Goal: Information Seeking & Learning: Learn about a topic

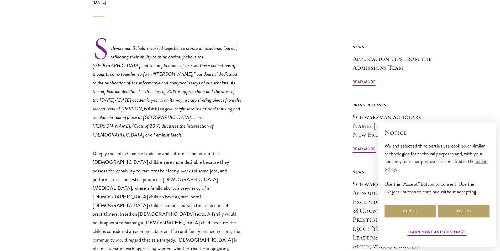
scroll to position [253, 0]
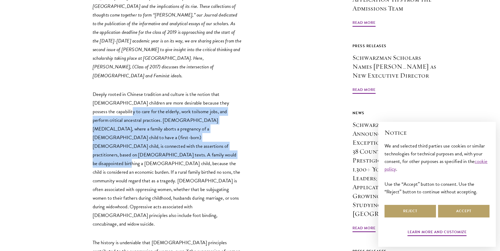
drag, startPoint x: 91, startPoint y: 92, endPoint x: 247, endPoint y: 118, distance: 158.6
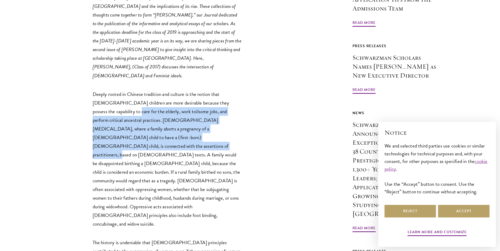
drag, startPoint x: 230, startPoint y: 118, endPoint x: 103, endPoint y: 90, distance: 130.3
click at [103, 90] on p "Deeply rooted in Chinese tradition and culture is the notion that [DEMOGRAPHIC_…" at bounding box center [168, 159] width 150 height 139
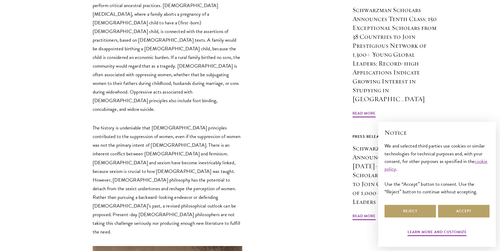
scroll to position [392, 0]
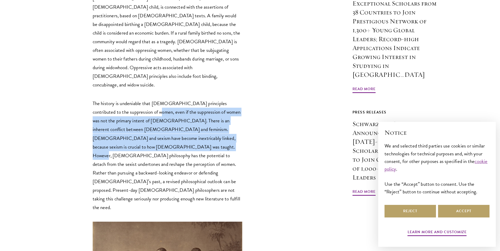
drag, startPoint x: 171, startPoint y: 81, endPoint x: 189, endPoint y: 95, distance: 22.7
click at [190, 99] on p "The history is undeniable that [DEMOGRAPHIC_DATA] principles contributed to the…" at bounding box center [168, 155] width 150 height 113
click at [188, 99] on p "The history is undeniable that [DEMOGRAPHIC_DATA] principles contributed to the…" at bounding box center [168, 155] width 150 height 113
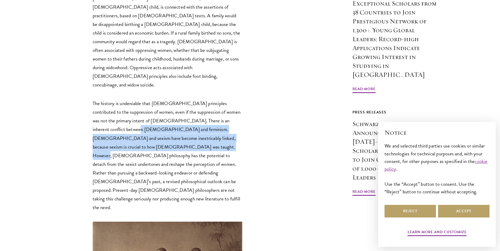
drag, startPoint x: 181, startPoint y: 94, endPoint x: 118, endPoint y: 72, distance: 66.9
click at [123, 99] on p "The history is undeniable that [DEMOGRAPHIC_DATA] principles contributed to the…" at bounding box center [168, 155] width 150 height 113
click at [117, 99] on p "The history is undeniable that [DEMOGRAPHIC_DATA] principles contributed to the…" at bounding box center [168, 155] width 150 height 113
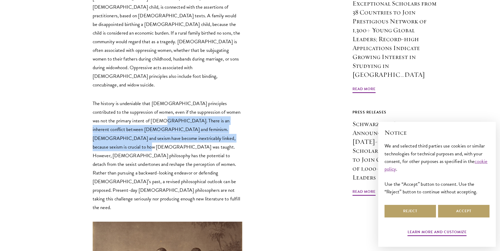
drag, startPoint x: 158, startPoint y: 72, endPoint x: 109, endPoint y: 98, distance: 55.1
click at [109, 99] on p "The history is undeniable that [DEMOGRAPHIC_DATA] principles contributed to the…" at bounding box center [168, 155] width 150 height 113
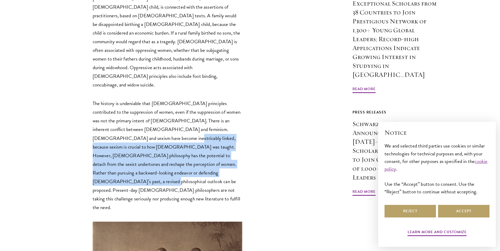
drag, startPoint x: 187, startPoint y: 118, endPoint x: 148, endPoint y: 81, distance: 53.8
click at [148, 99] on p "The history is undeniable that [DEMOGRAPHIC_DATA] principles contributed to the…" at bounding box center [168, 155] width 150 height 113
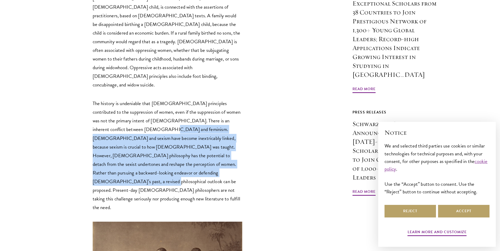
click at [155, 99] on p "The history is undeniable that [DEMOGRAPHIC_DATA] principles contributed to the…" at bounding box center [168, 155] width 150 height 113
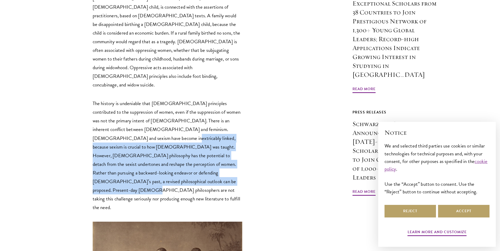
drag, startPoint x: 168, startPoint y: 87, endPoint x: 199, endPoint y: 141, distance: 61.5
click at [199, 141] on p "The history is undeniable that [DEMOGRAPHIC_DATA] principles contributed to the…" at bounding box center [168, 155] width 150 height 113
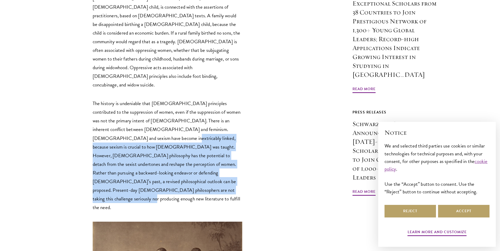
click at [199, 134] on p "The history is undeniable that [DEMOGRAPHIC_DATA] principles contributed to the…" at bounding box center [168, 155] width 150 height 113
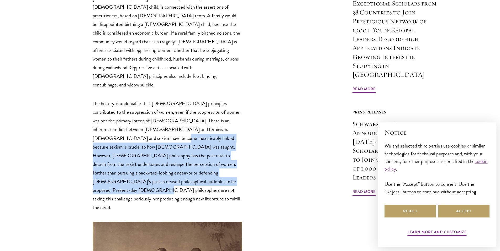
drag, startPoint x: 211, startPoint y: 133, endPoint x: 139, endPoint y: 89, distance: 84.5
click at [138, 99] on p "The history is undeniable that [DEMOGRAPHIC_DATA] principles contributed to the…" at bounding box center [168, 155] width 150 height 113
click at [141, 99] on p "The history is undeniable that [DEMOGRAPHIC_DATA] principles contributed to the…" at bounding box center [168, 155] width 150 height 113
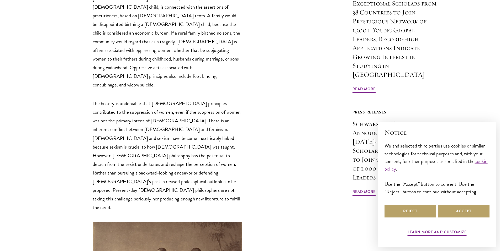
drag, startPoint x: 172, startPoint y: 108, endPoint x: 209, endPoint y: 131, distance: 43.5
click at [213, 135] on p "The history is undeniable that [DEMOGRAPHIC_DATA] principles contributed to the…" at bounding box center [168, 155] width 150 height 113
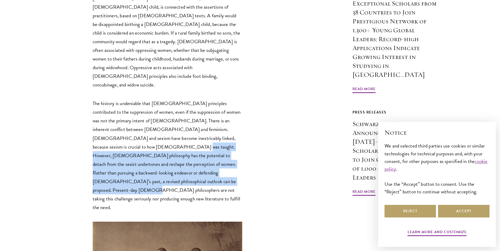
drag, startPoint x: 187, startPoint y: 130, endPoint x: 156, endPoint y: 100, distance: 43.2
click at [156, 100] on p "The history is undeniable that [DEMOGRAPHIC_DATA] principles contributed to the…" at bounding box center [168, 155] width 150 height 113
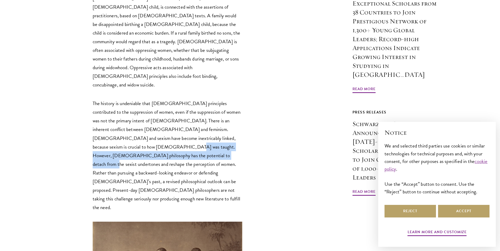
drag, startPoint x: 148, startPoint y: 101, endPoint x: 184, endPoint y: 108, distance: 36.2
click at [183, 108] on p "The history is undeniable that [DEMOGRAPHIC_DATA] principles contributed to the…" at bounding box center [168, 155] width 150 height 113
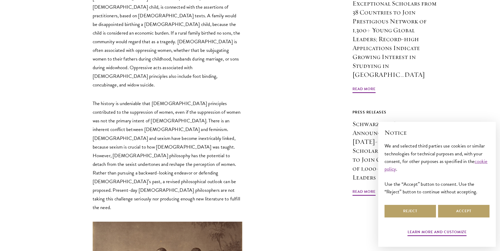
click at [185, 107] on p "The history is undeniable that [DEMOGRAPHIC_DATA] principles contributed to the…" at bounding box center [168, 155] width 150 height 113
click at [186, 110] on p "The history is undeniable that [DEMOGRAPHIC_DATA] principles contributed to the…" at bounding box center [168, 155] width 150 height 113
click at [184, 106] on p "The history is undeniable that [DEMOGRAPHIC_DATA] principles contributed to the…" at bounding box center [168, 155] width 150 height 113
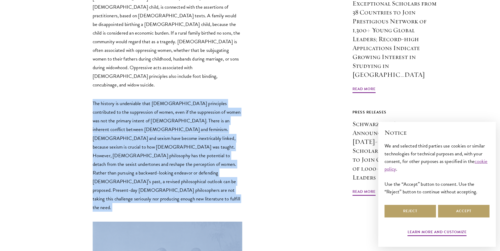
click at [195, 100] on p "The history is undeniable that [DEMOGRAPHIC_DATA] principles contributed to the…" at bounding box center [168, 155] width 150 height 113
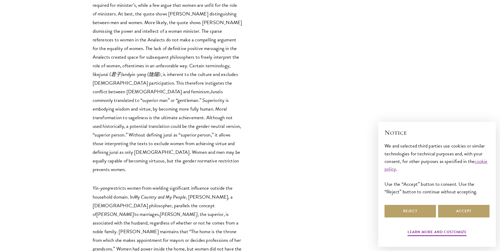
scroll to position [1037, 0]
